Goal: Information Seeking & Learning: Learn about a topic

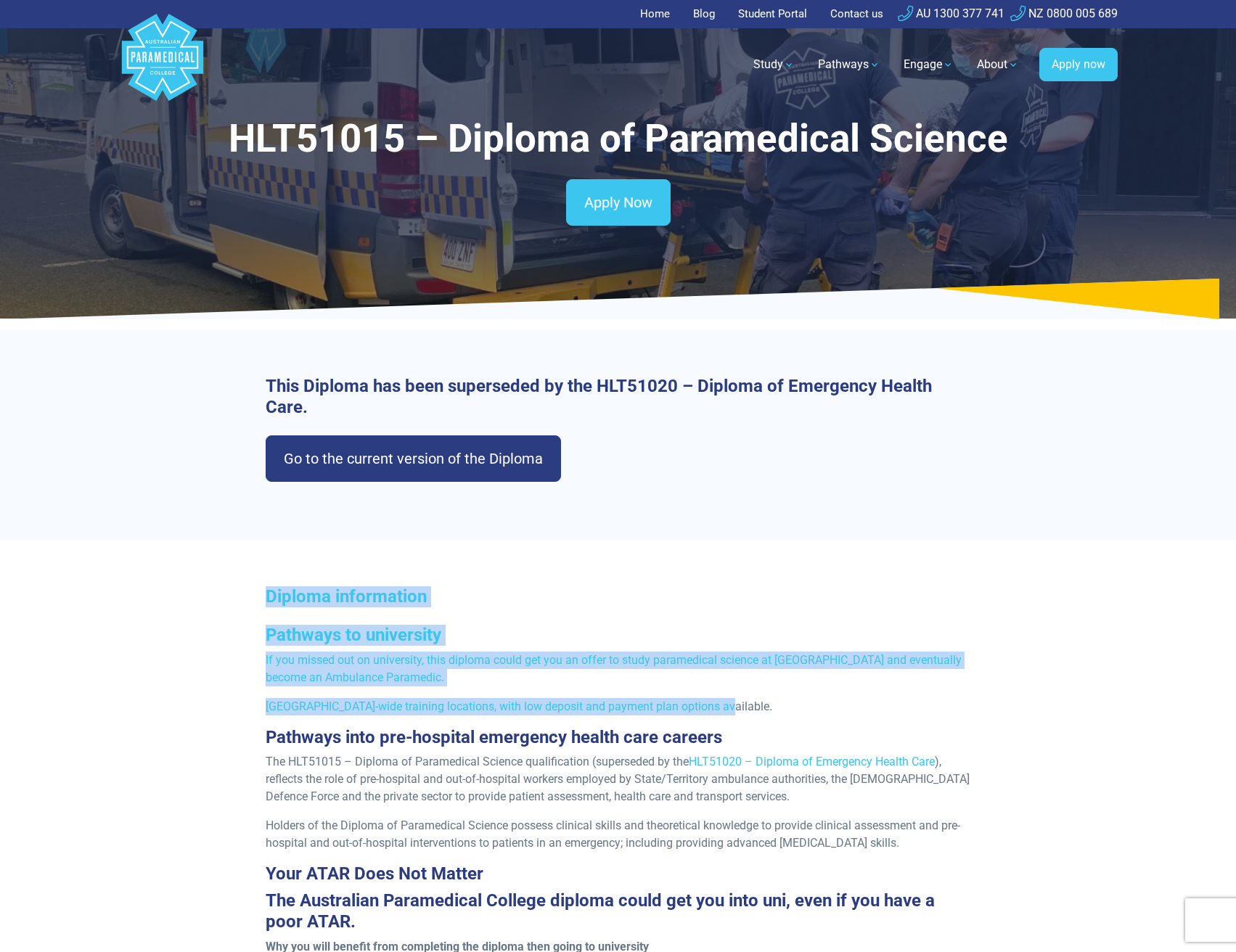
drag, startPoint x: 248, startPoint y: 590, endPoint x: 724, endPoint y: 705, distance: 489.7
click at [724, 705] on p "[GEOGRAPHIC_DATA]-wide training locations, with low deposit and payment plan op…" at bounding box center [618, 707] width 705 height 18
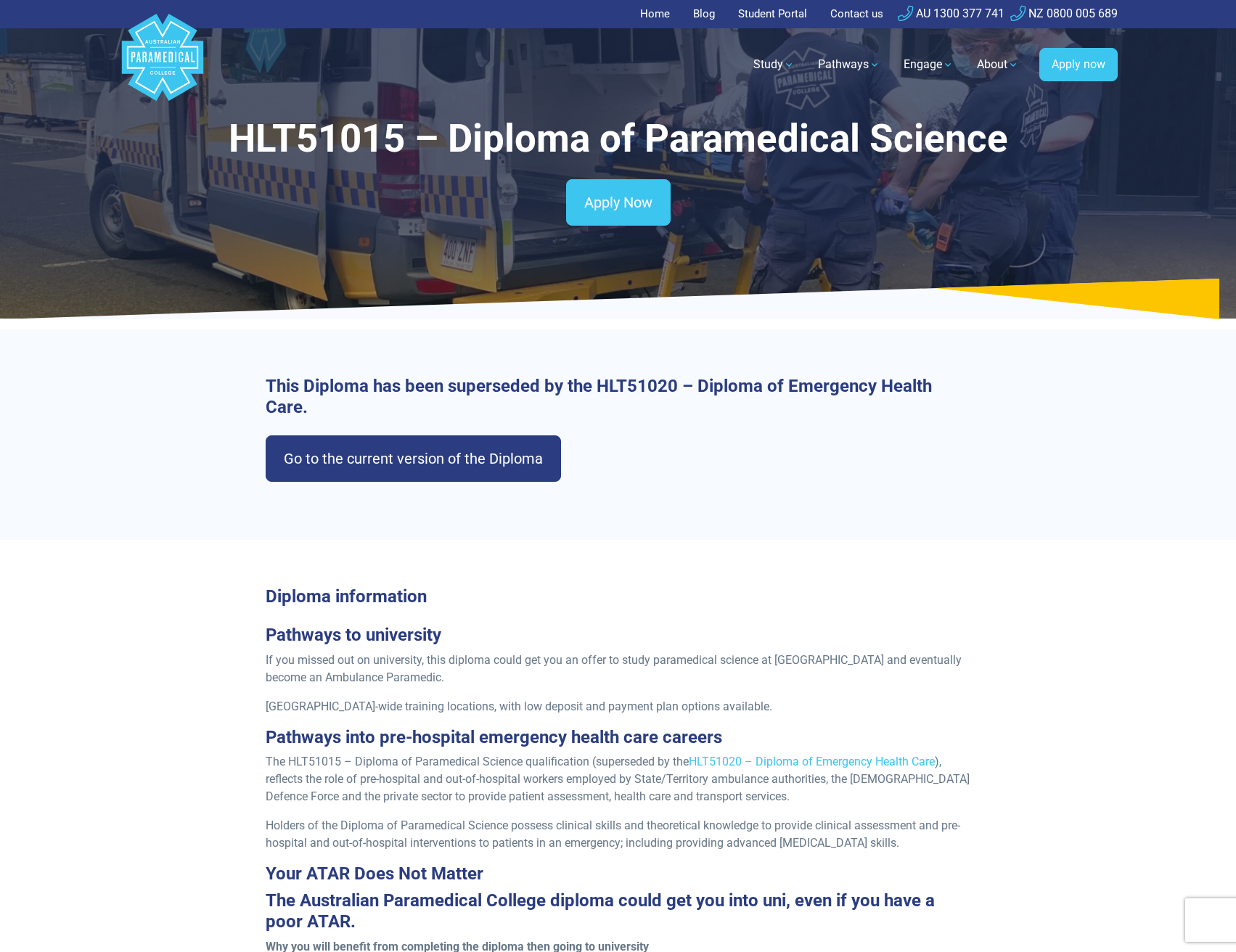
drag, startPoint x: 739, startPoint y: 713, endPoint x: 741, endPoint y: 704, distance: 9.2
click at [741, 704] on p "[GEOGRAPHIC_DATA]-wide training locations, with low deposit and payment plan op…" at bounding box center [618, 707] width 705 height 18
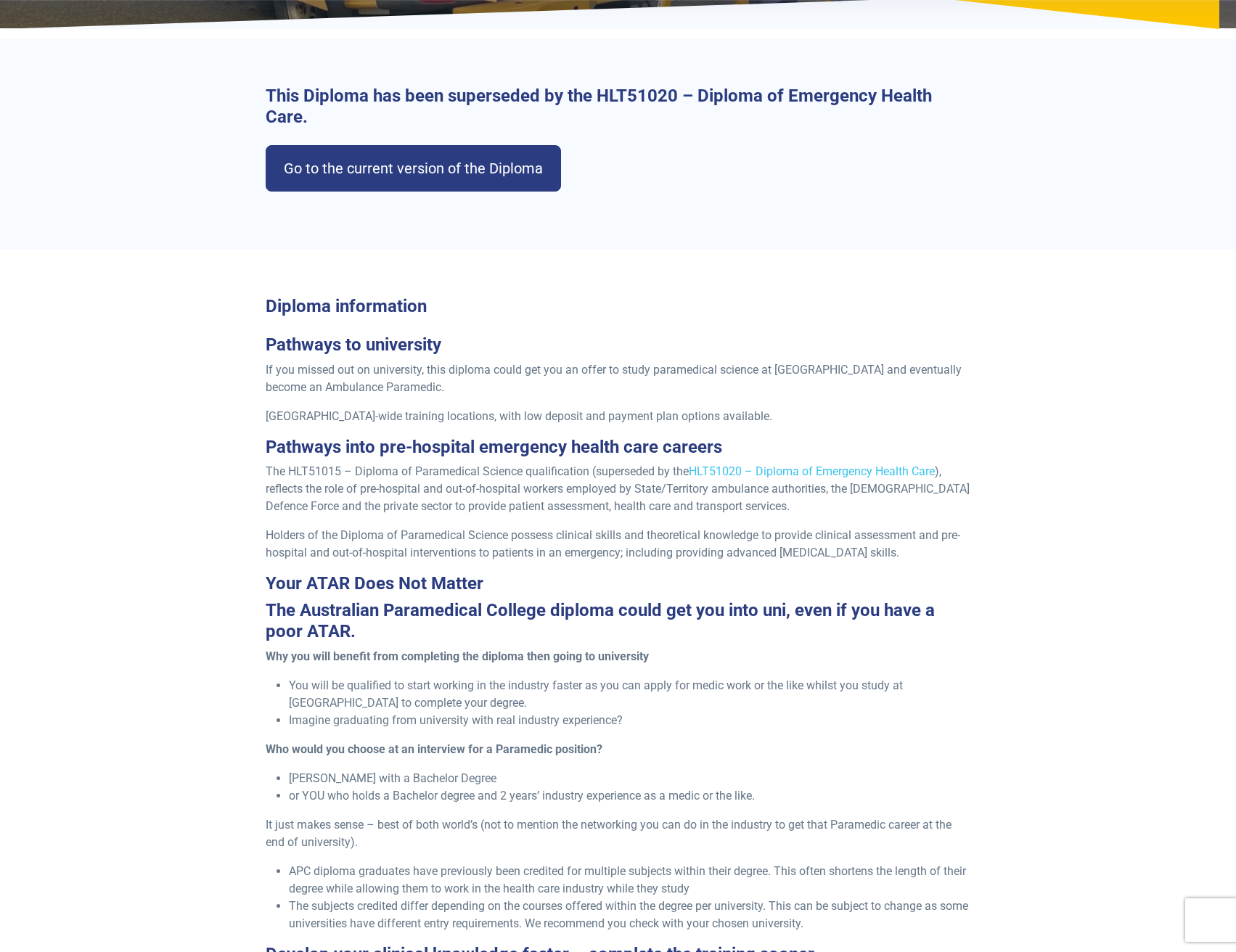
scroll to position [435, 0]
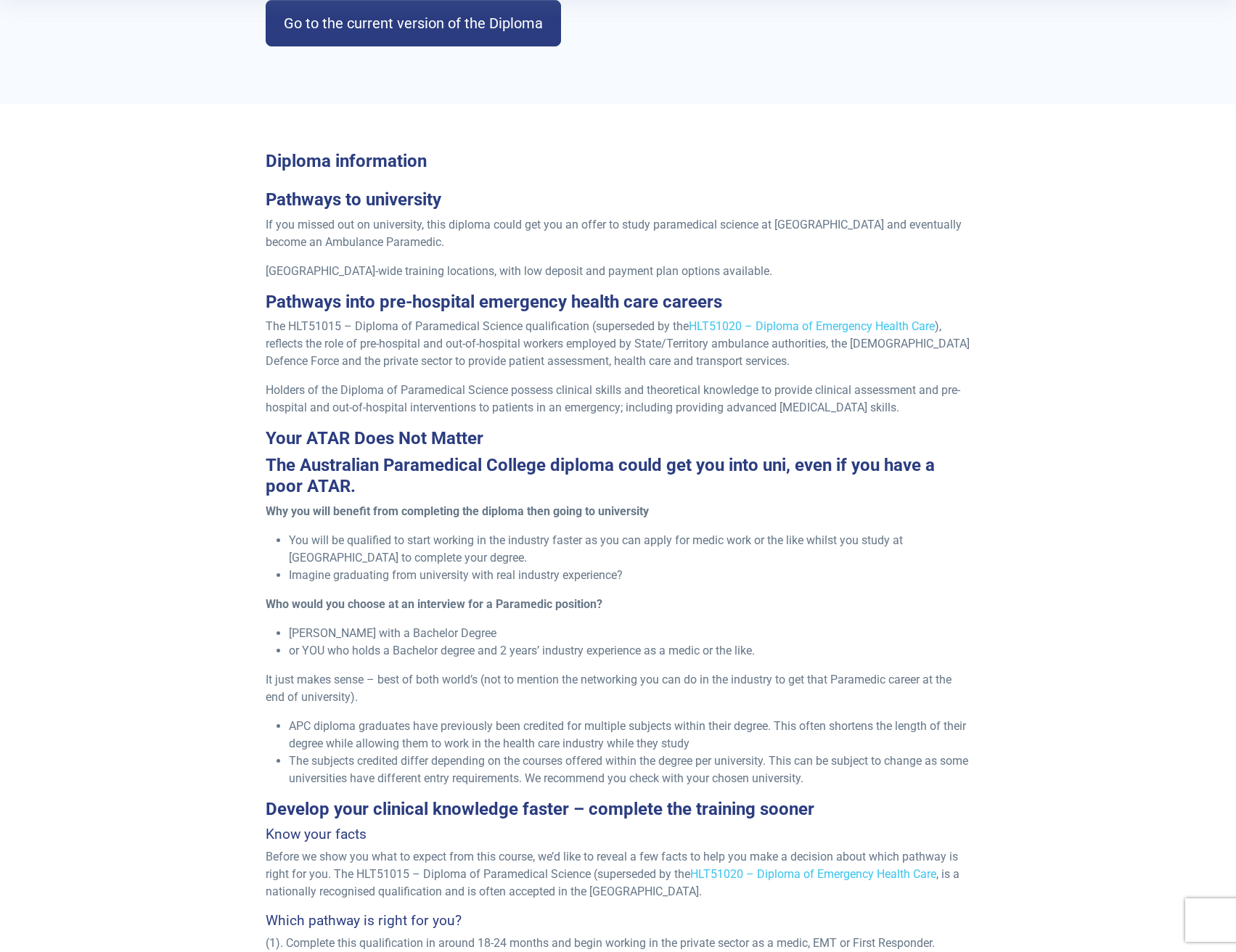
click at [280, 451] on div "Your ATAR Does Not Matter The Australian Paramedical College diploma could get …" at bounding box center [618, 462] width 705 height 69
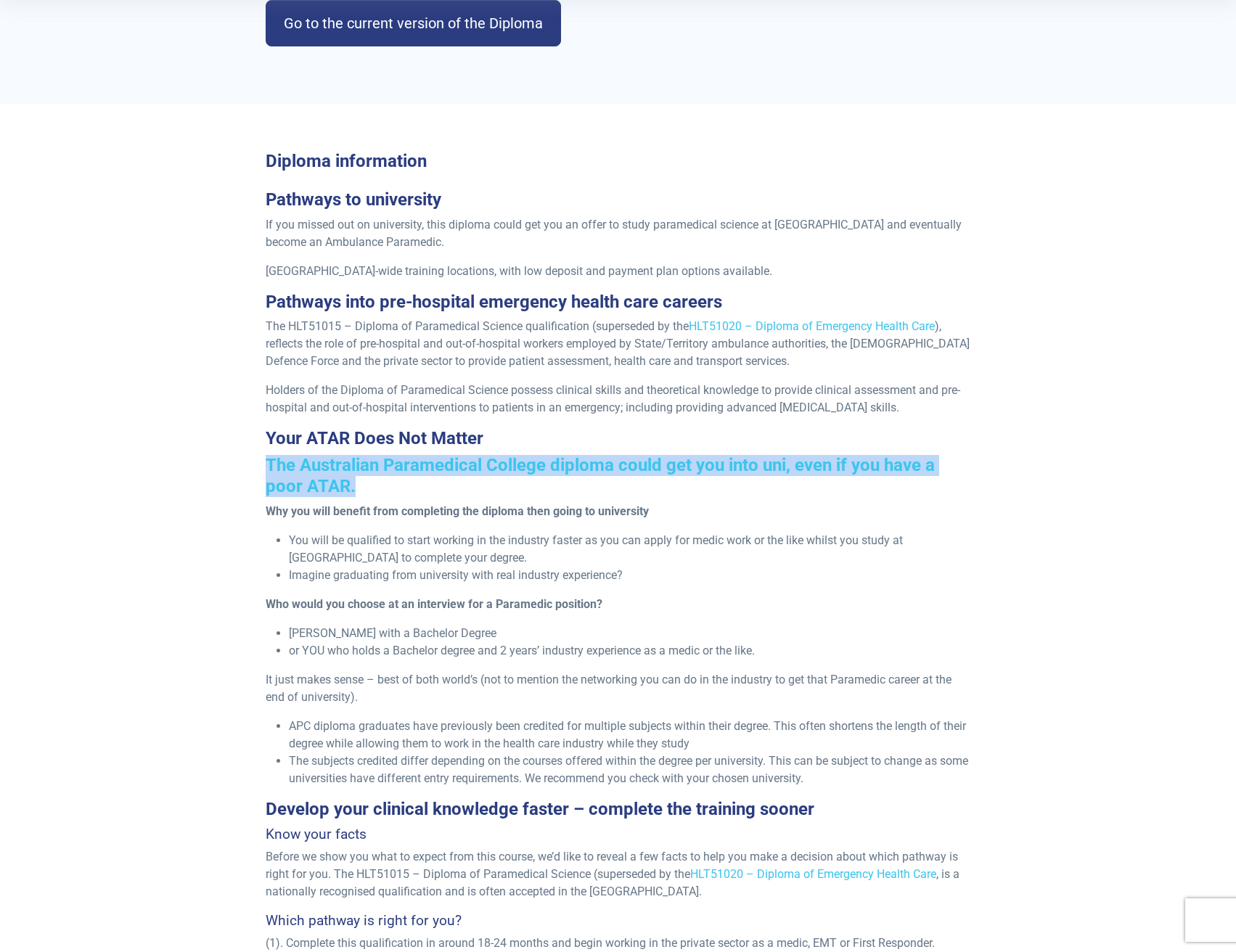
click at [280, 451] on div "Your ATAR Does Not Matter The Australian Paramedical College diploma could get …" at bounding box center [618, 462] width 705 height 69
click at [296, 489] on h3 "The Australian Paramedical College diploma could get you into uni, even if you …" at bounding box center [618, 476] width 705 height 42
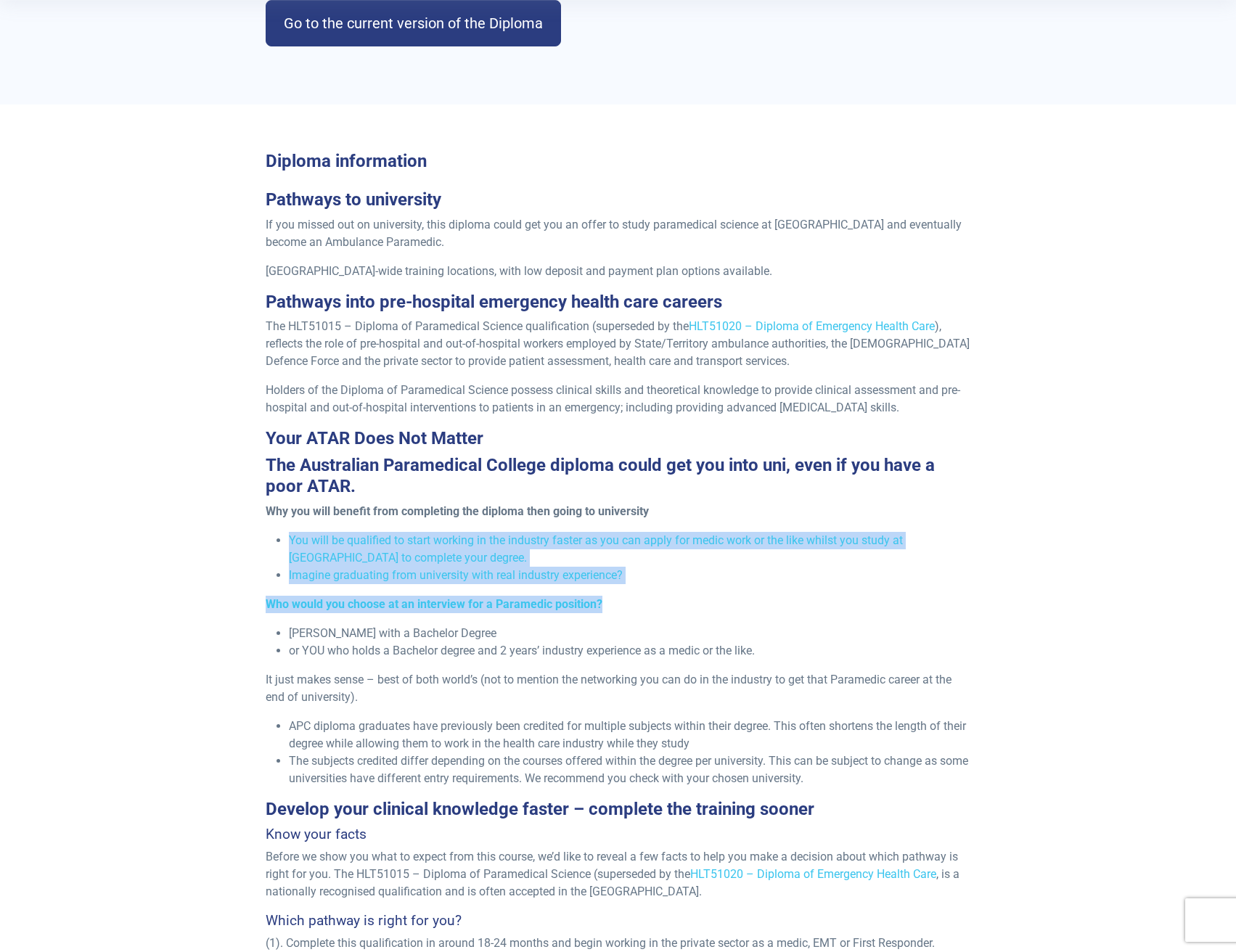
drag, startPoint x: 531, startPoint y: 591, endPoint x: 713, endPoint y: 596, distance: 182.1
click at [714, 597] on div "Why you will benefit from completing the diploma then going to university You w…" at bounding box center [618, 645] width 705 height 285
click at [712, 591] on div "Why you will benefit from completing the diploma then going to university You w…" at bounding box center [618, 645] width 705 height 285
drag, startPoint x: 648, startPoint y: 583, endPoint x: 353, endPoint y: 542, distance: 297.8
click at [360, 542] on div "Why you will benefit from completing the diploma then going to university You w…" at bounding box center [618, 645] width 705 height 285
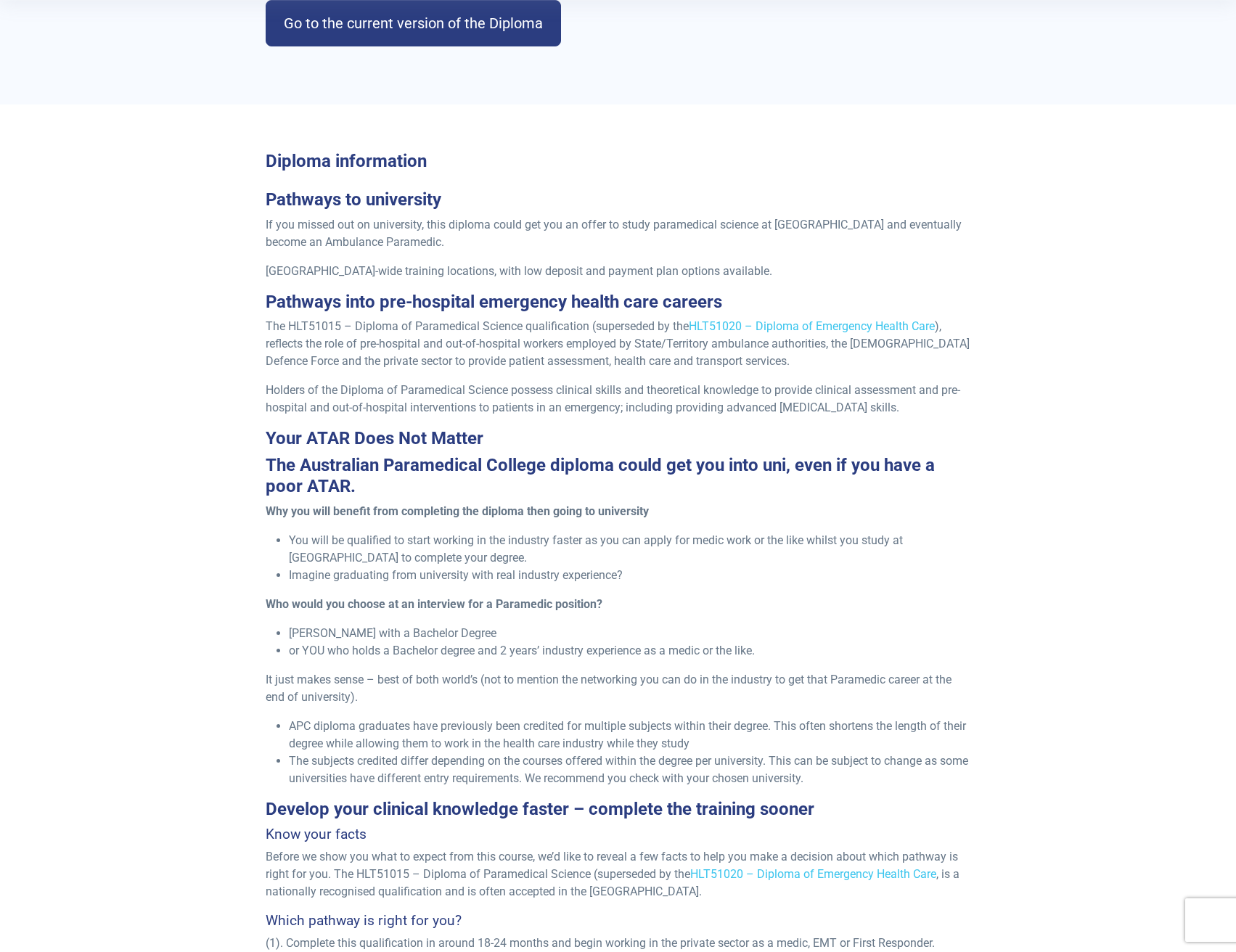
click at [343, 541] on li "You will be qualified to start working in the industry faster as you can apply …" at bounding box center [629, 549] width 681 height 35
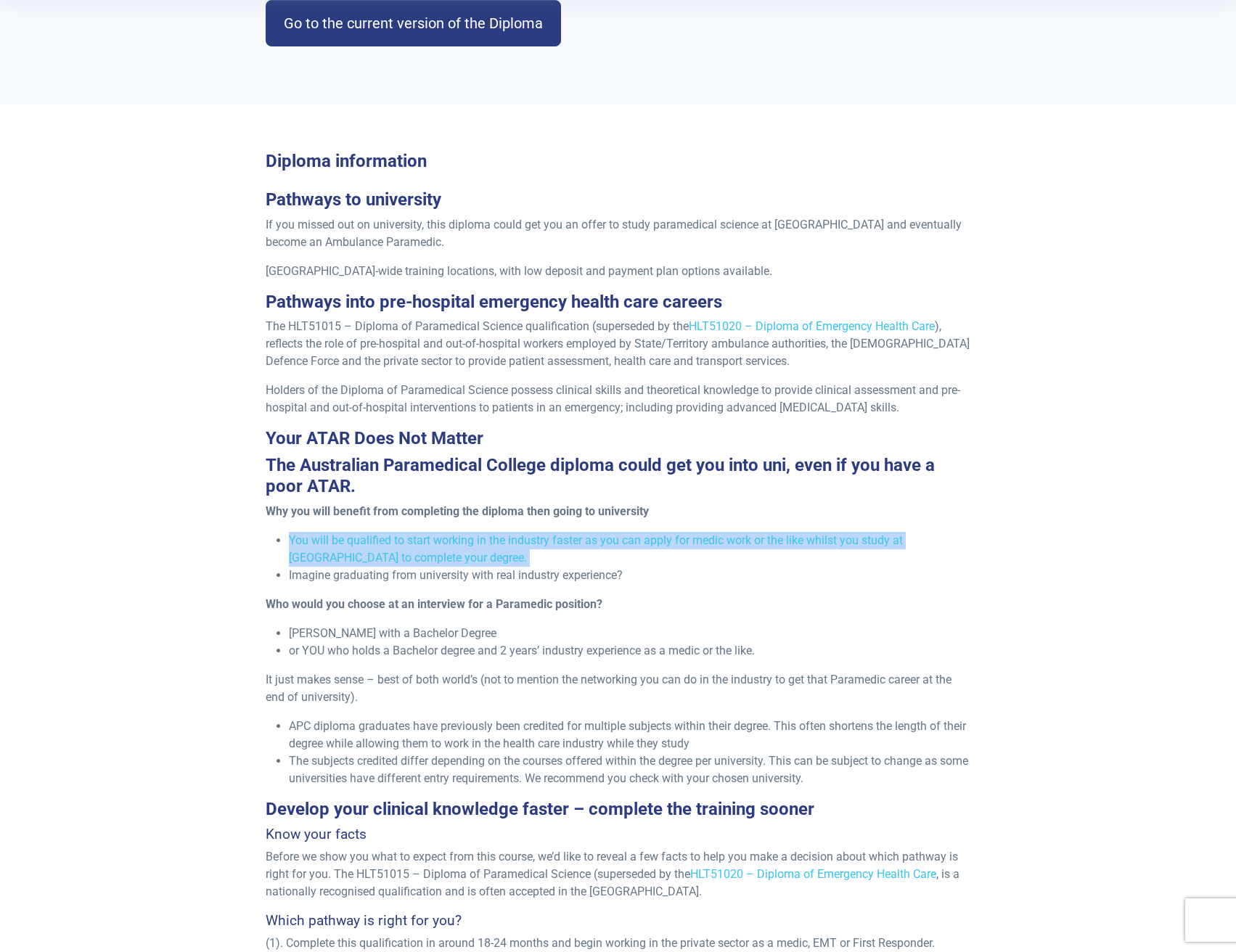
click at [343, 541] on li "You will be qualified to start working in the industry faster as you can apply …" at bounding box center [629, 549] width 681 height 35
click at [382, 551] on li "You will be qualified to start working in the industry faster as you can apply …" at bounding box center [629, 549] width 681 height 35
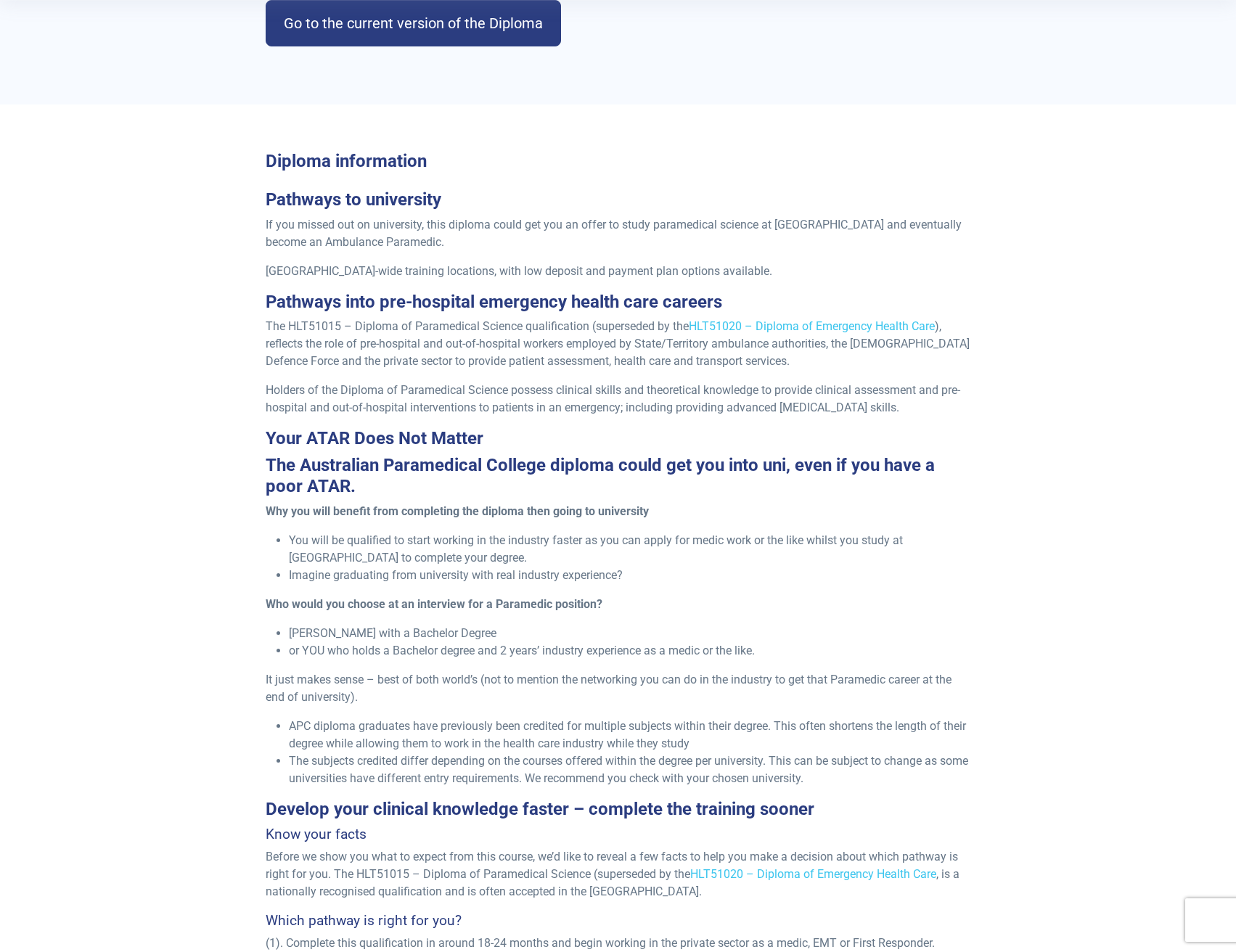
click at [631, 568] on li "Imagine graduating from university with real industry experience?" at bounding box center [629, 576] width 681 height 18
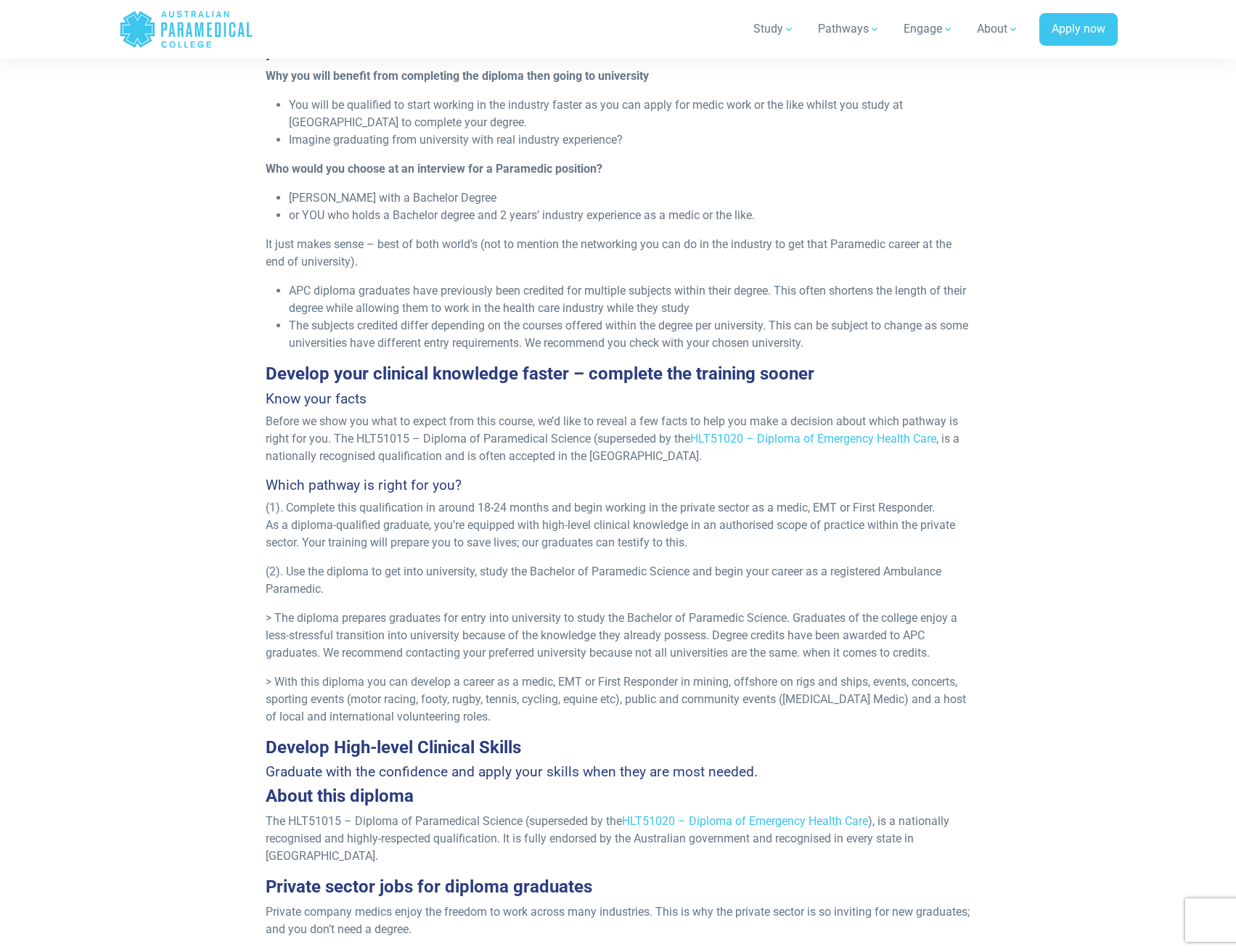
scroll to position [943, 0]
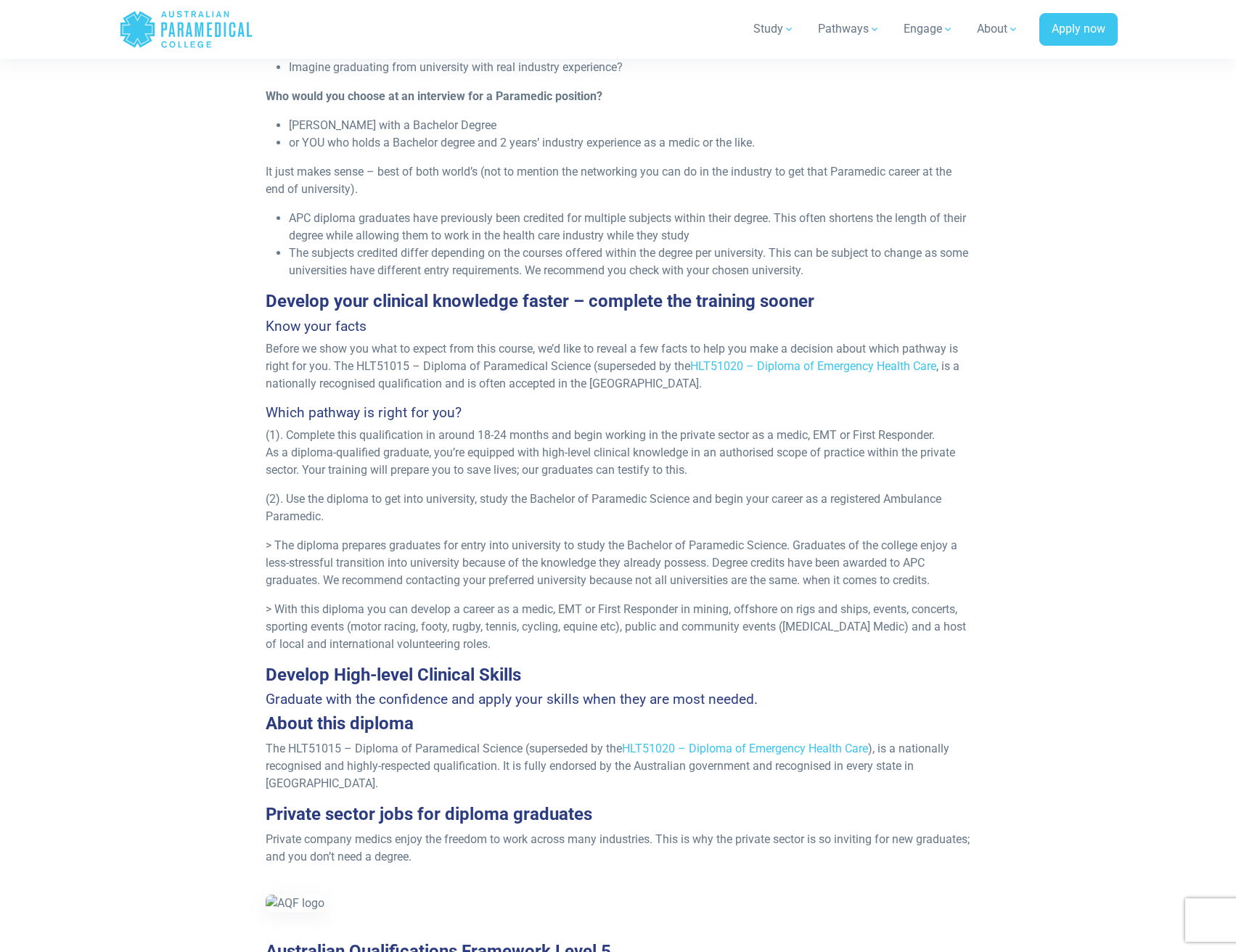
click at [630, 569] on p "> The diploma prepares graduates for entry into university to study the Bachelo…" at bounding box center [618, 563] width 705 height 52
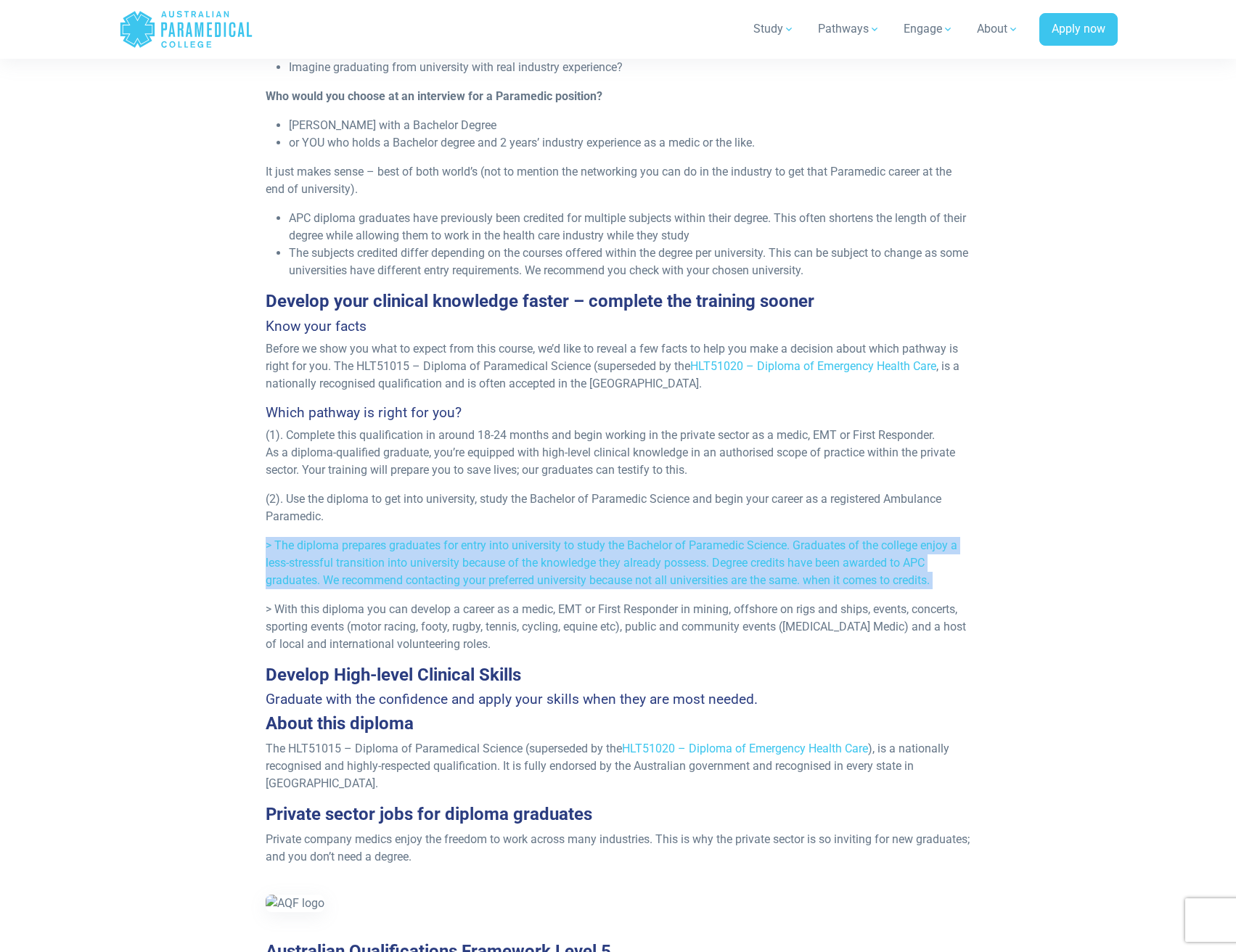
click at [630, 569] on p "> The diploma prepares graduates for entry into university to study the Bachelo…" at bounding box center [618, 563] width 705 height 52
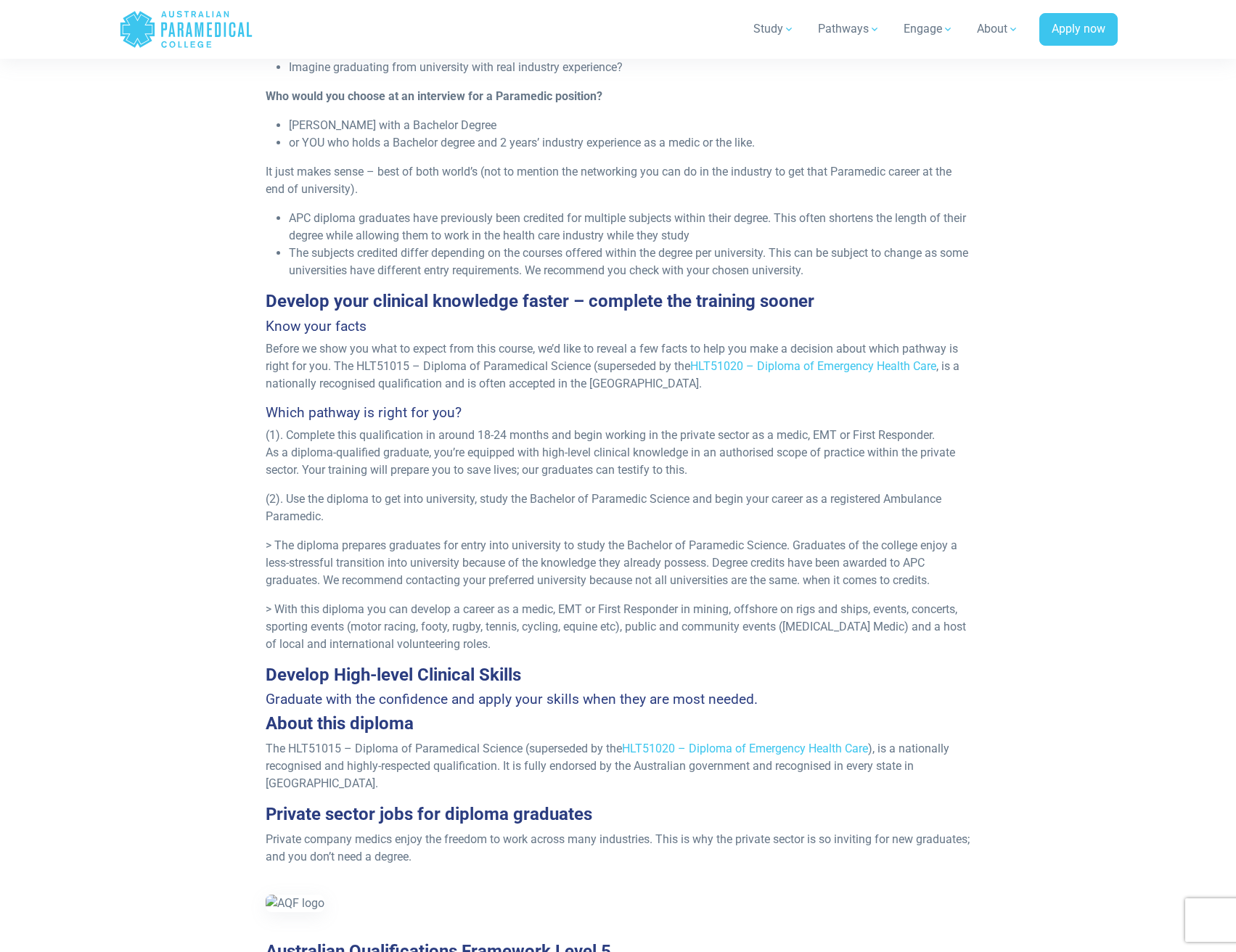
click at [630, 569] on p "> The diploma prepares graduates for entry into university to study the Bachelo…" at bounding box center [618, 563] width 705 height 52
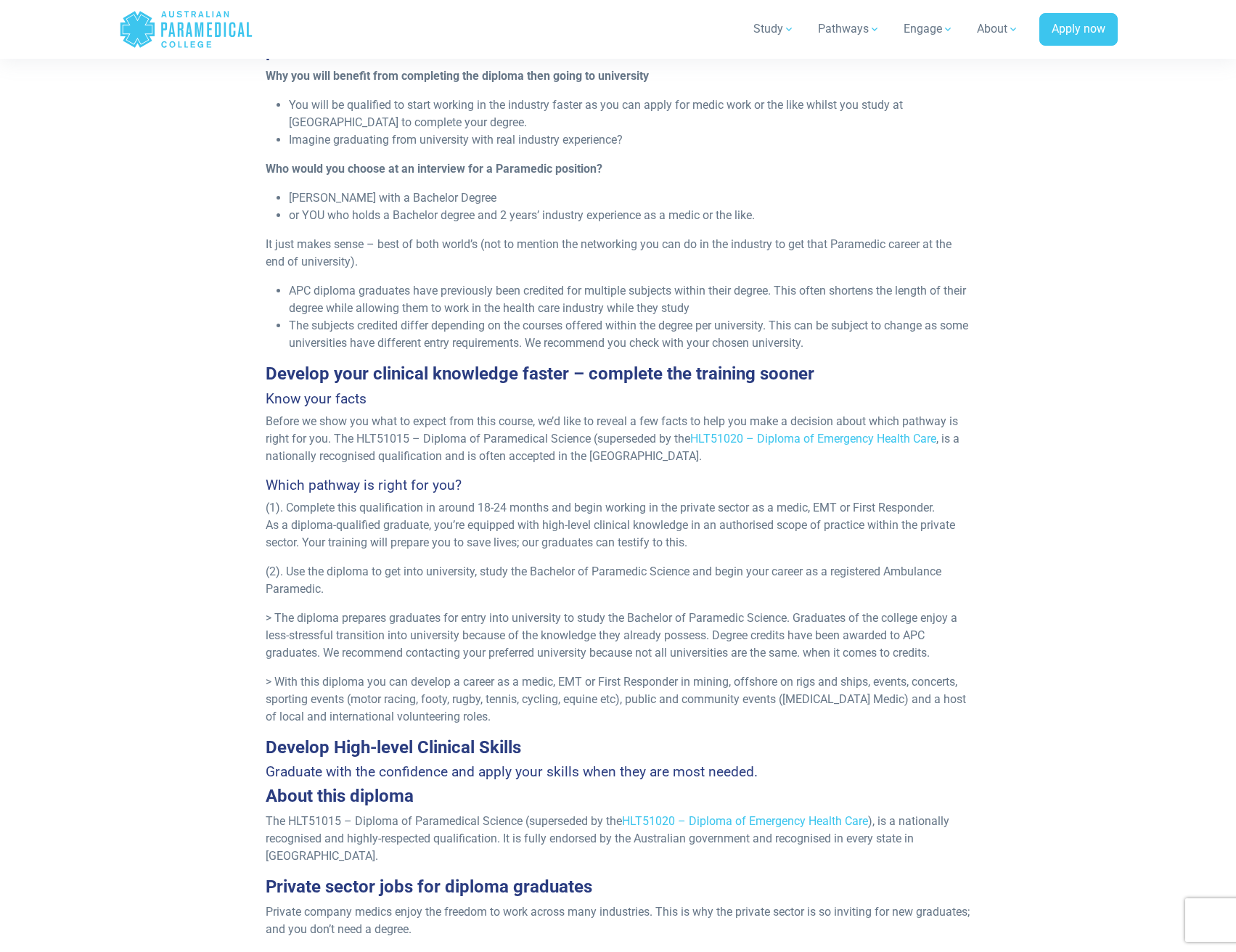
scroll to position [1233, 0]
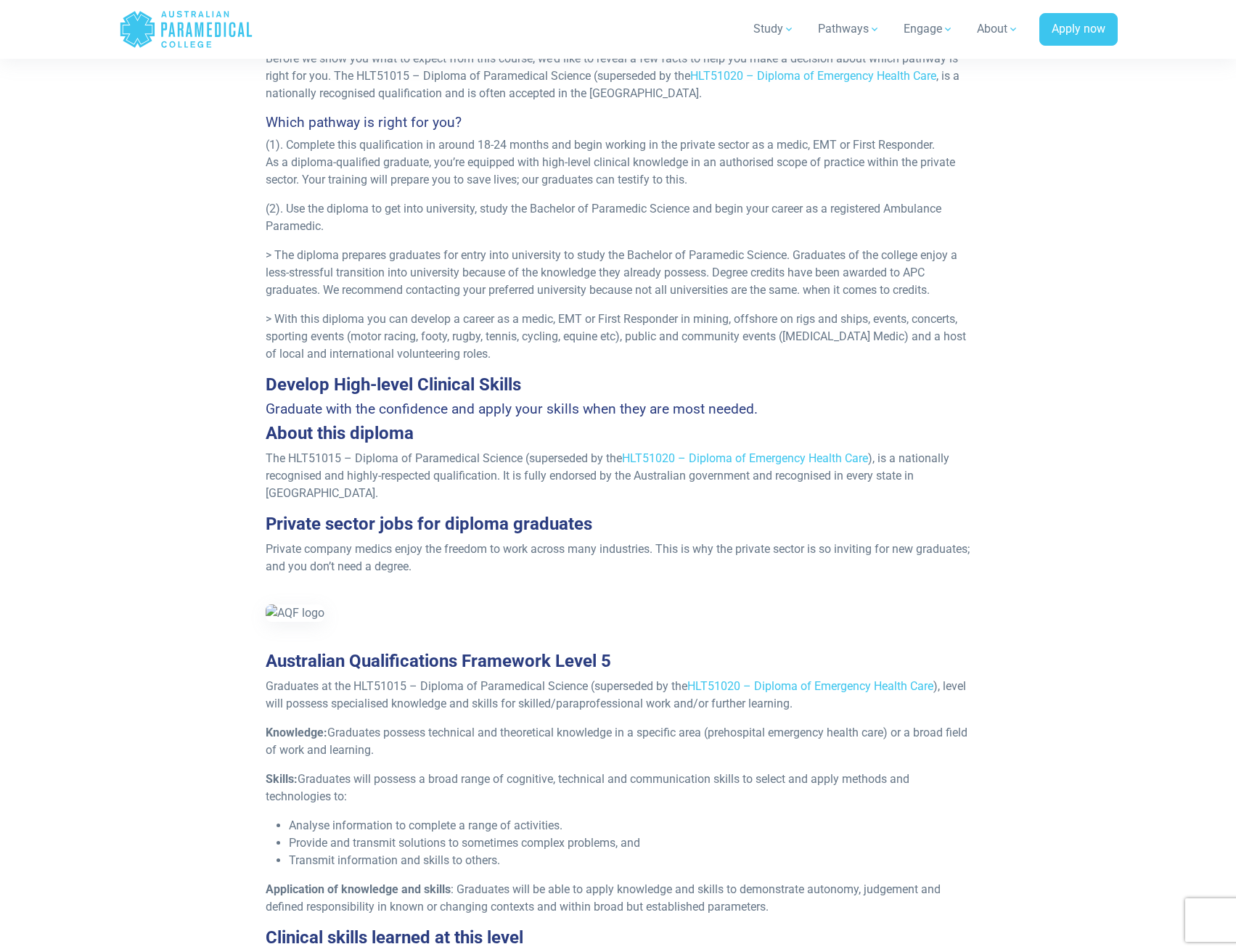
click at [451, 554] on p "Private company medics enjoy the freedom to work across many industries. This i…" at bounding box center [618, 558] width 705 height 35
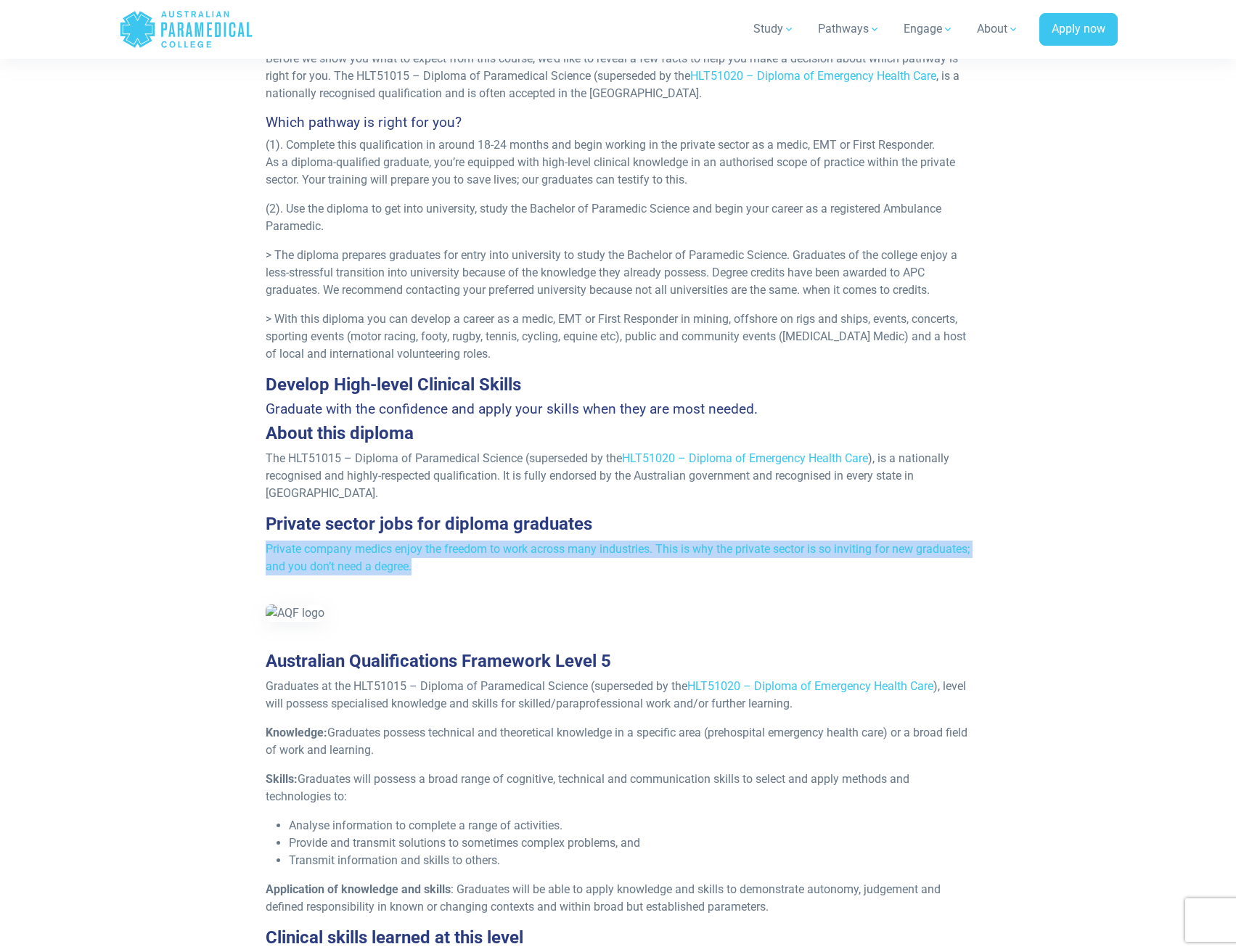
click at [451, 554] on p "Private company medics enjoy the freedom to work across many industries. This i…" at bounding box center [618, 558] width 705 height 35
click at [575, 563] on p "Private company medics enjoy the freedom to work across many industries. This i…" at bounding box center [618, 558] width 705 height 35
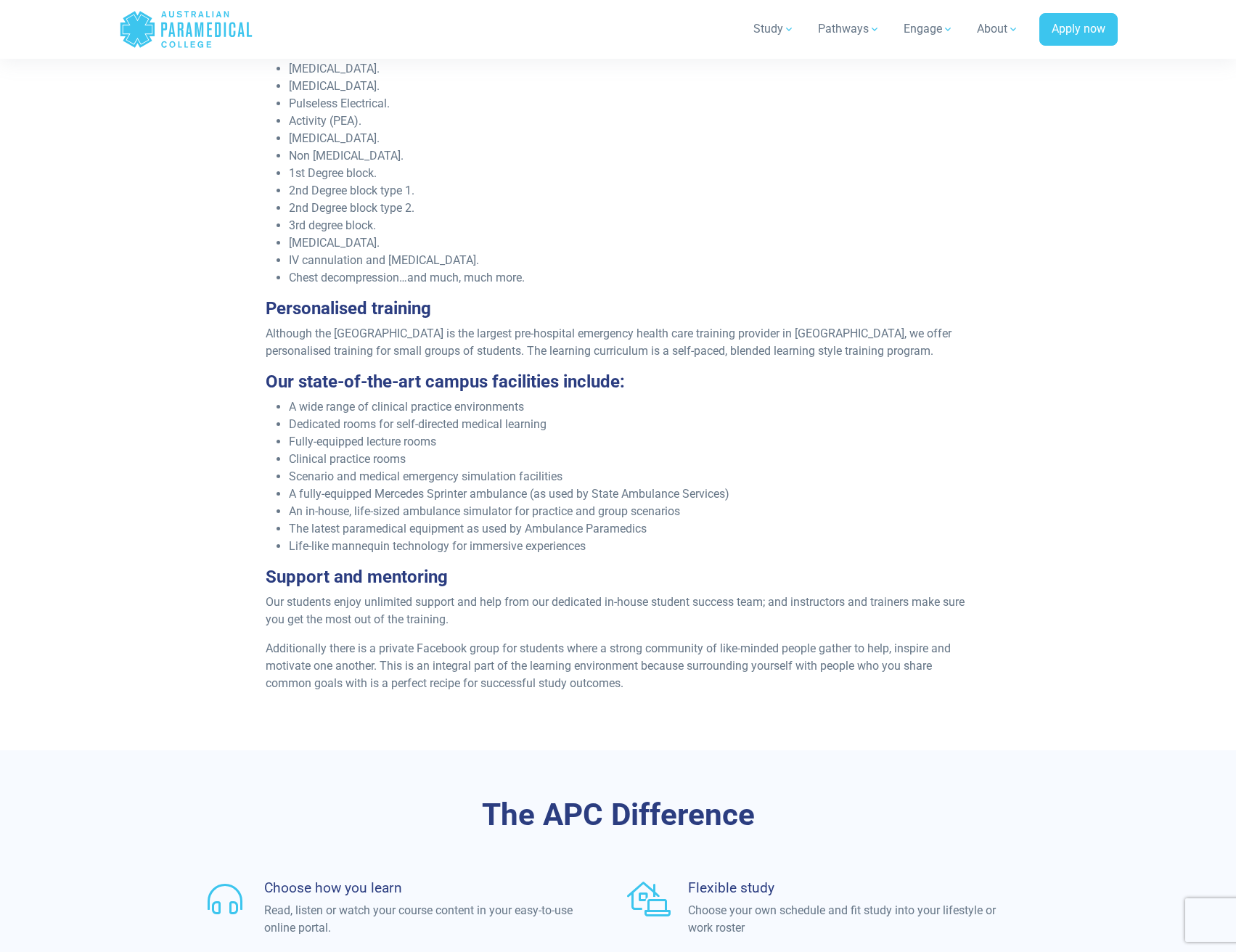
scroll to position [3701, 0]
